Goal: Find specific page/section: Find specific page/section

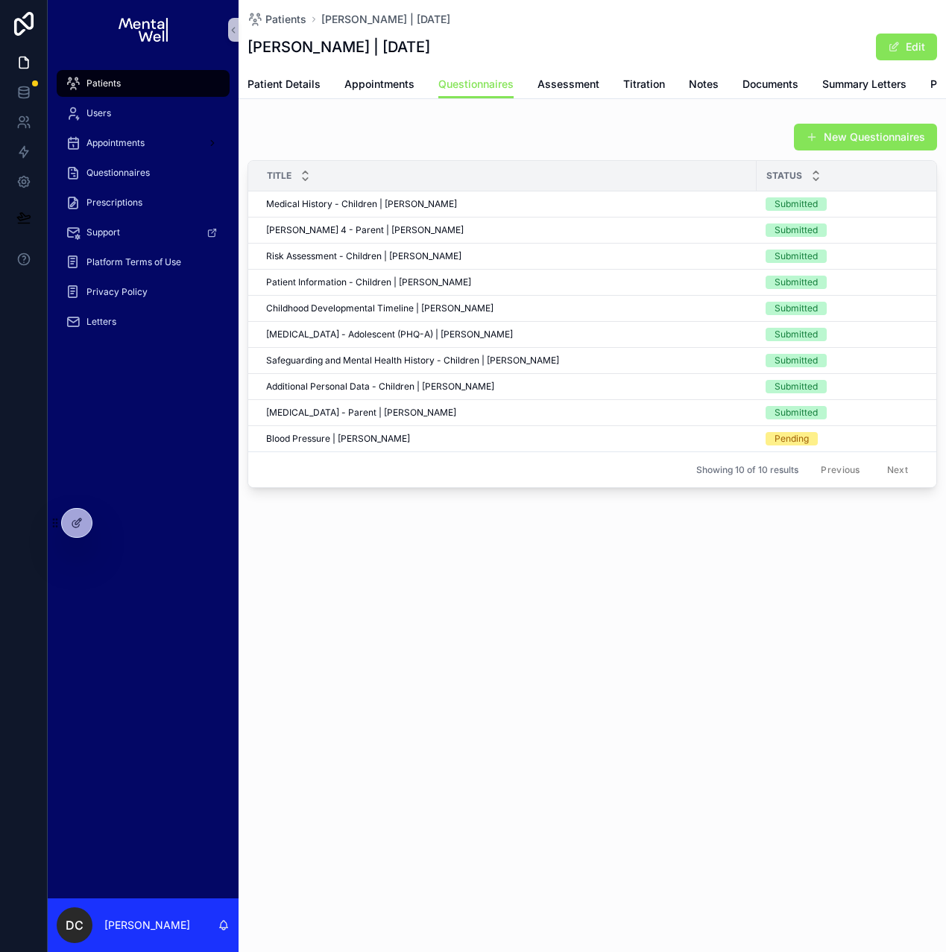
click at [123, 79] on div "Patients" at bounding box center [143, 84] width 155 height 24
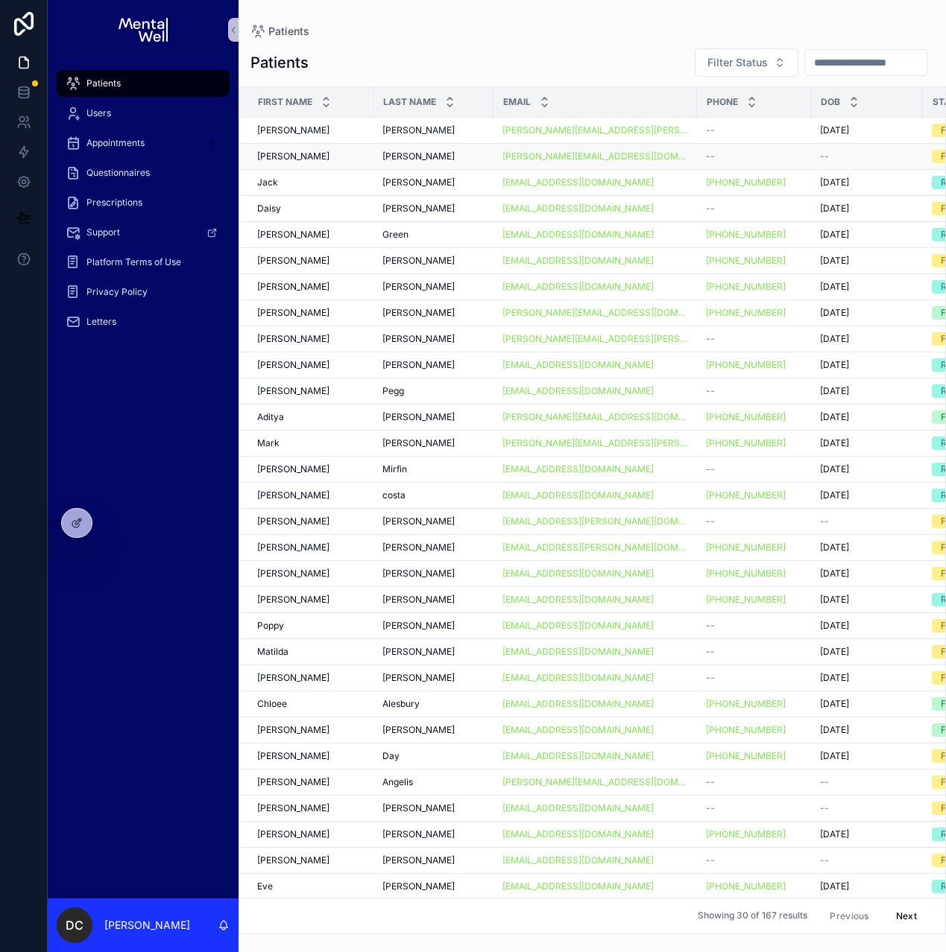
click at [355, 158] on div "[PERSON_NAME]" at bounding box center [310, 157] width 107 height 12
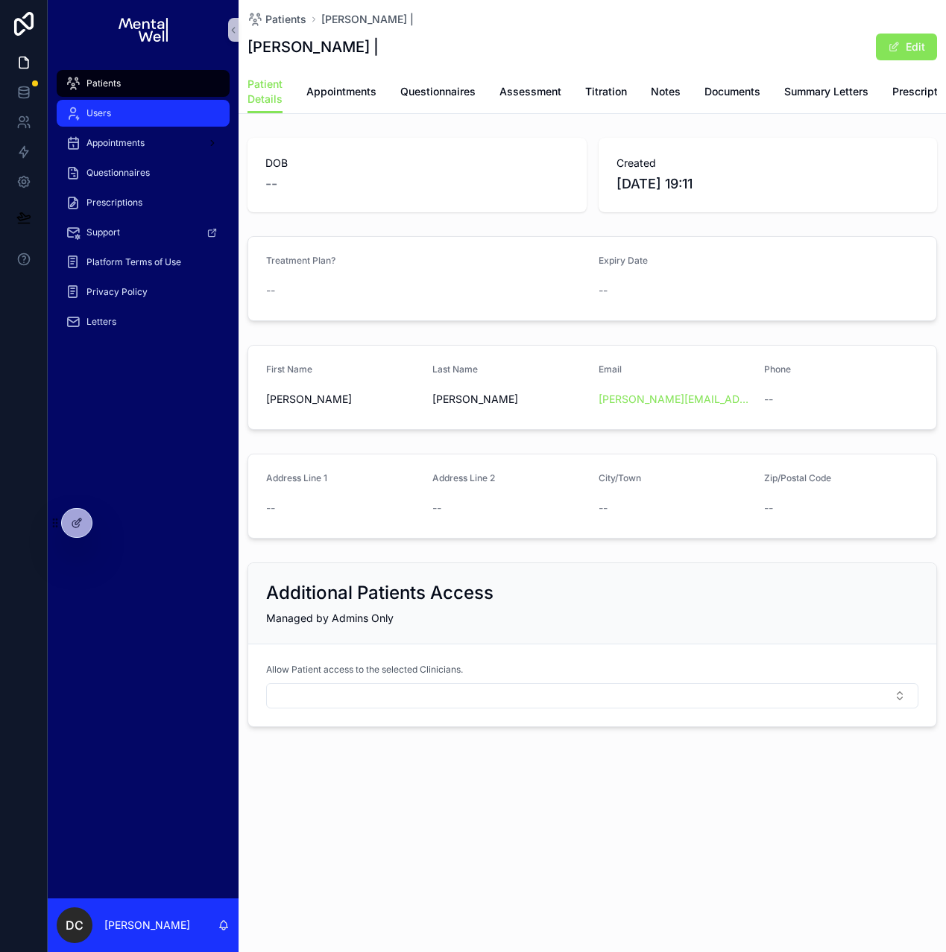
click at [148, 83] on div "Patients" at bounding box center [143, 84] width 155 height 24
